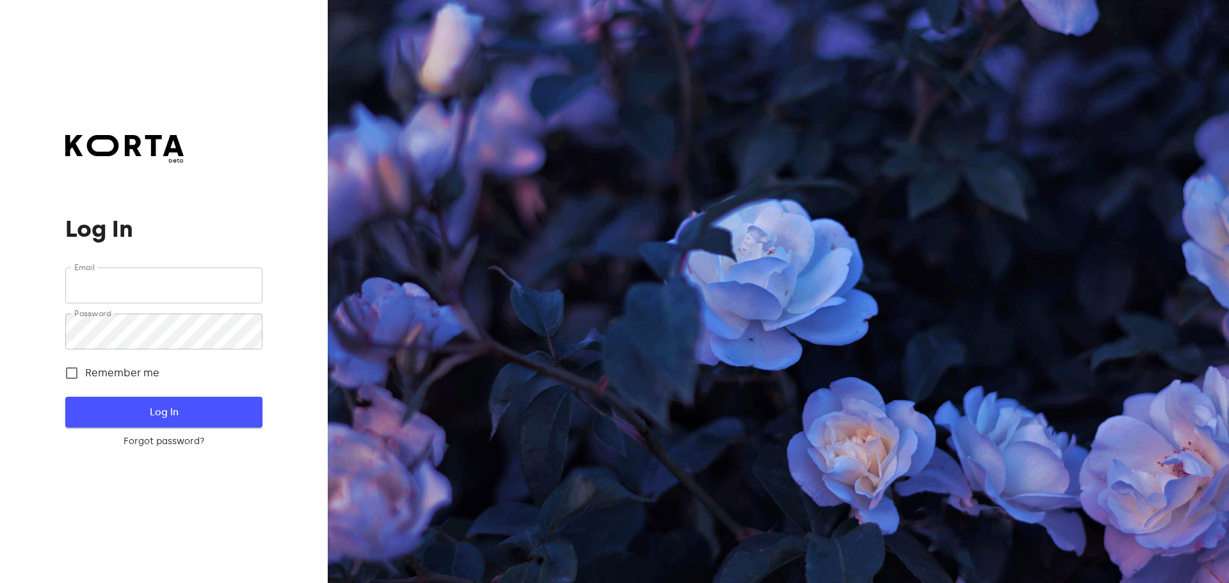
type input "[EMAIL_ADDRESS][DOMAIN_NAME]"
click at [168, 401] on button "Log In" at bounding box center [163, 412] width 196 height 31
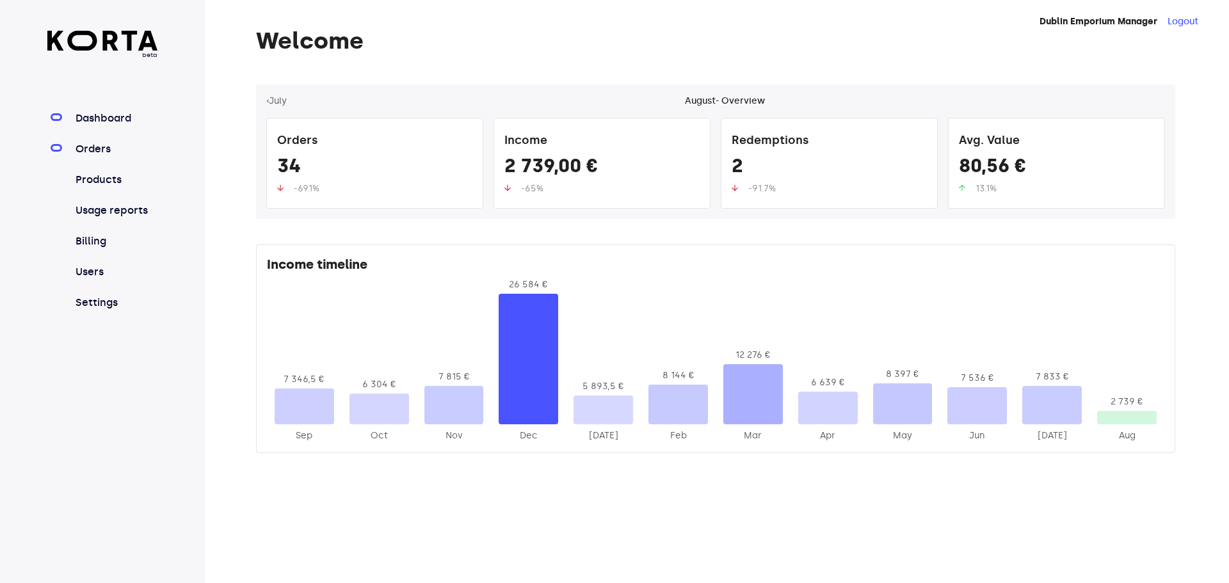
click at [102, 147] on link "Orders" at bounding box center [115, 148] width 85 height 15
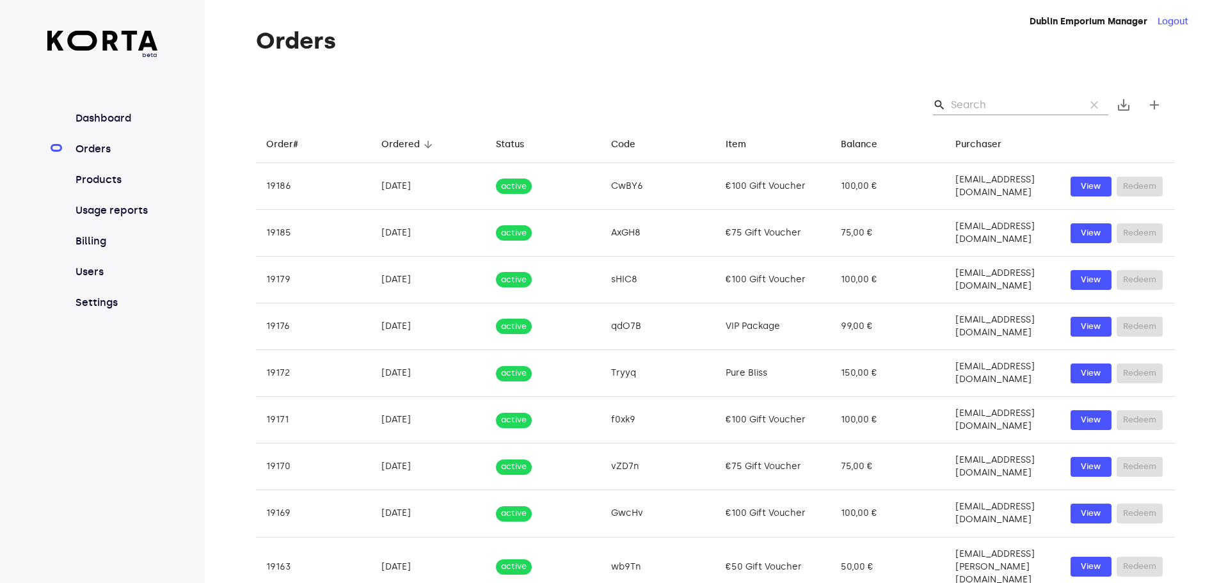
click at [984, 99] on input "Search" at bounding box center [1013, 105] width 124 height 20
type input "2025"
click at [985, 98] on input "2025" at bounding box center [1013, 105] width 124 height 20
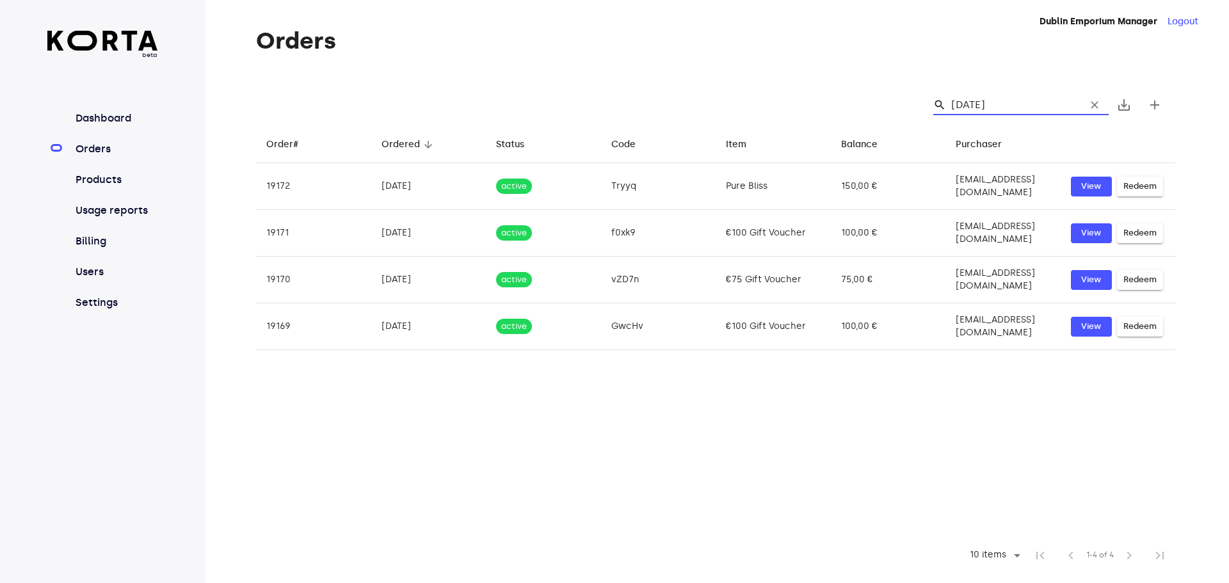
type input "[DATE]"
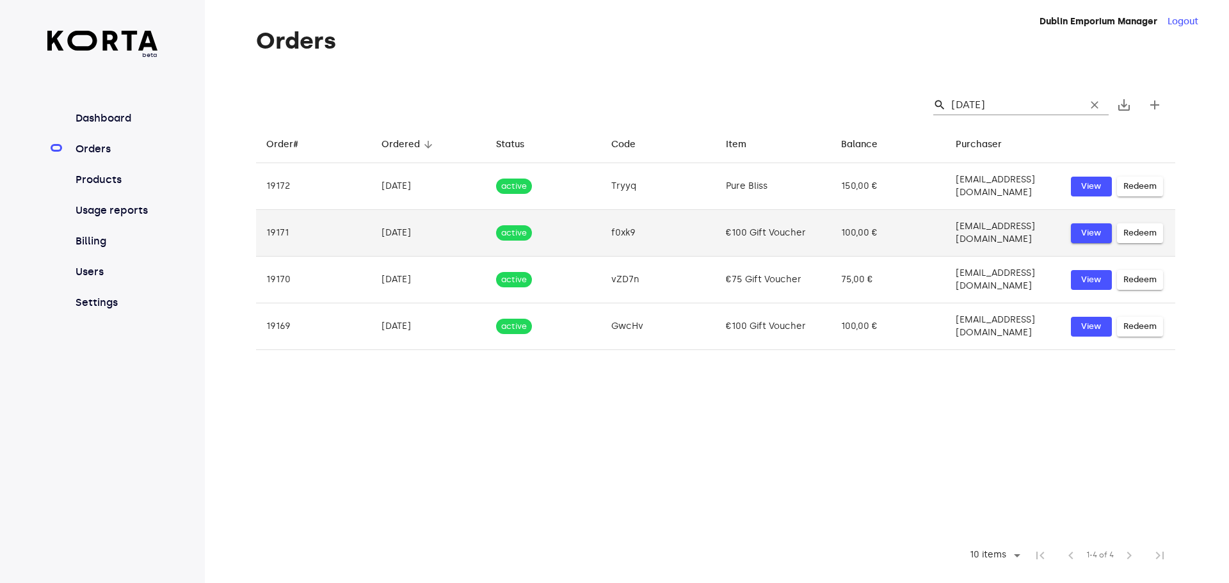
click at [1085, 226] on span "View" at bounding box center [1091, 233] width 28 height 15
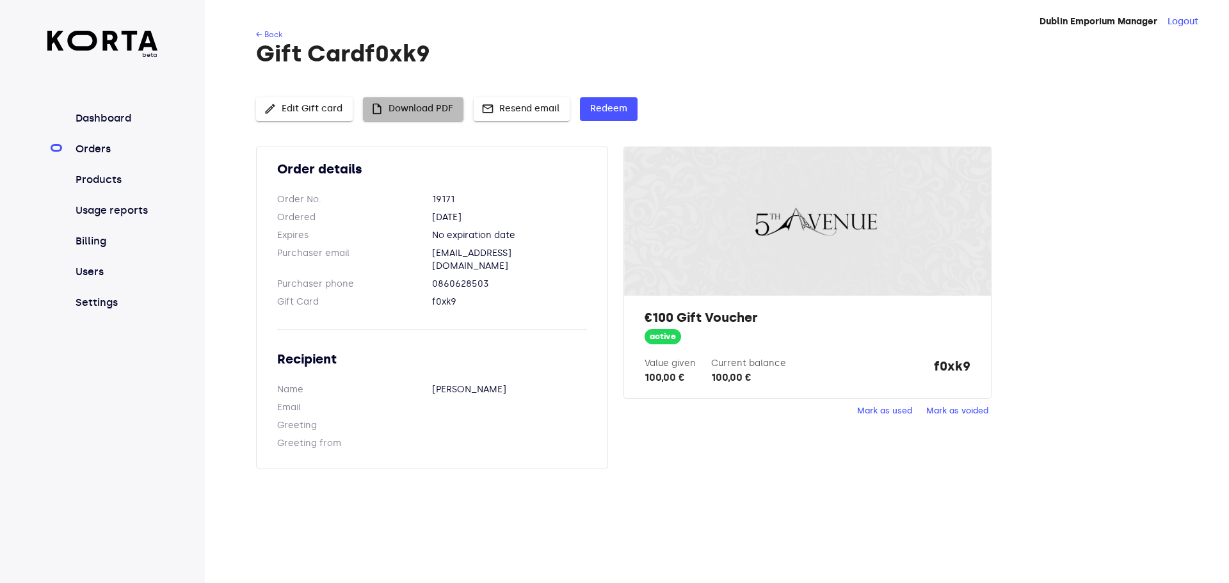
click at [421, 114] on span "insert_drive_file Download PDF" at bounding box center [413, 109] width 80 height 16
